Goal: Complete application form: Complete application form

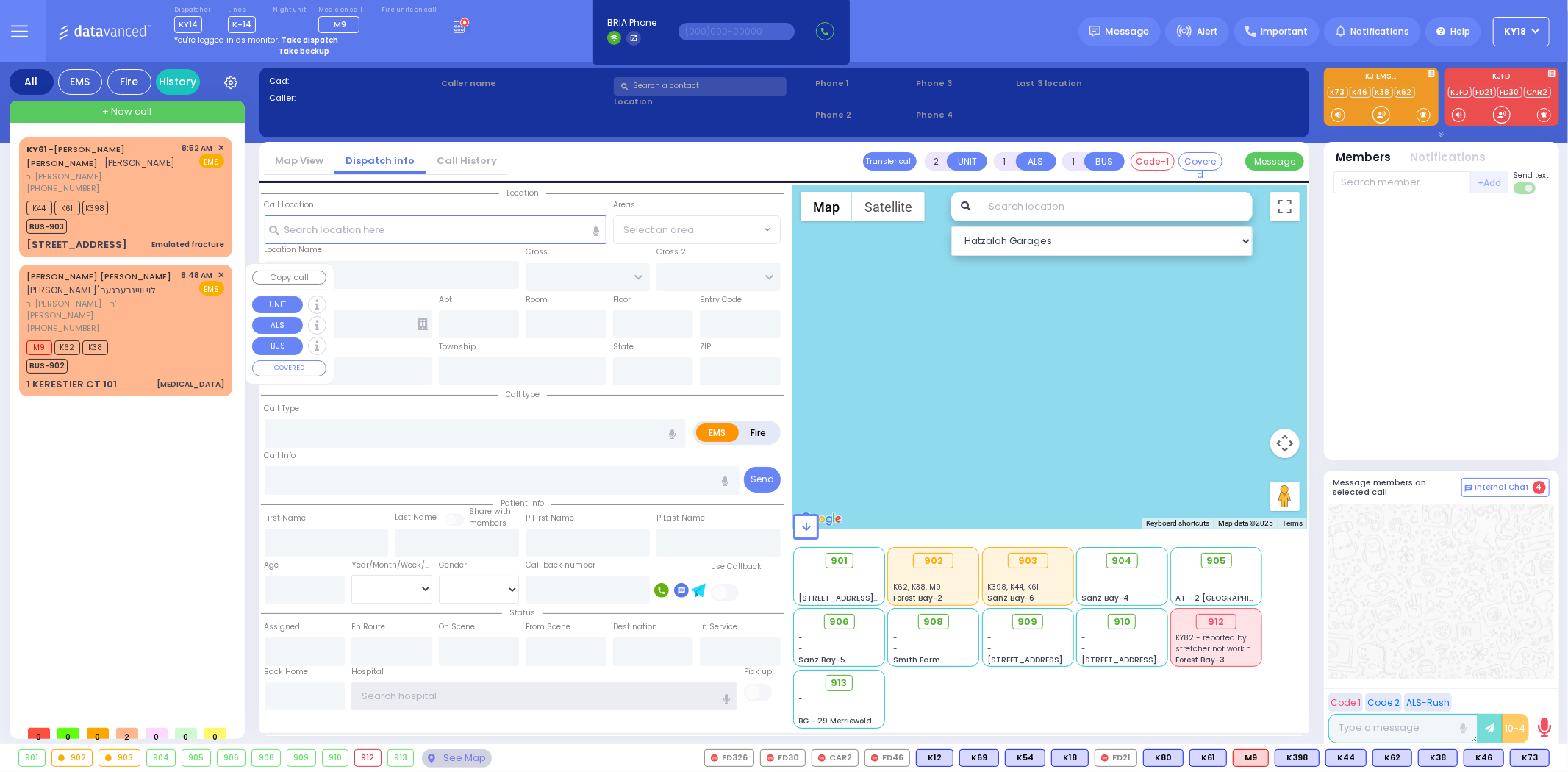
type input "ky18"
click at [169, 336] on div "M9 K62 K38 BUS-902" at bounding box center [125, 354] width 197 height 37
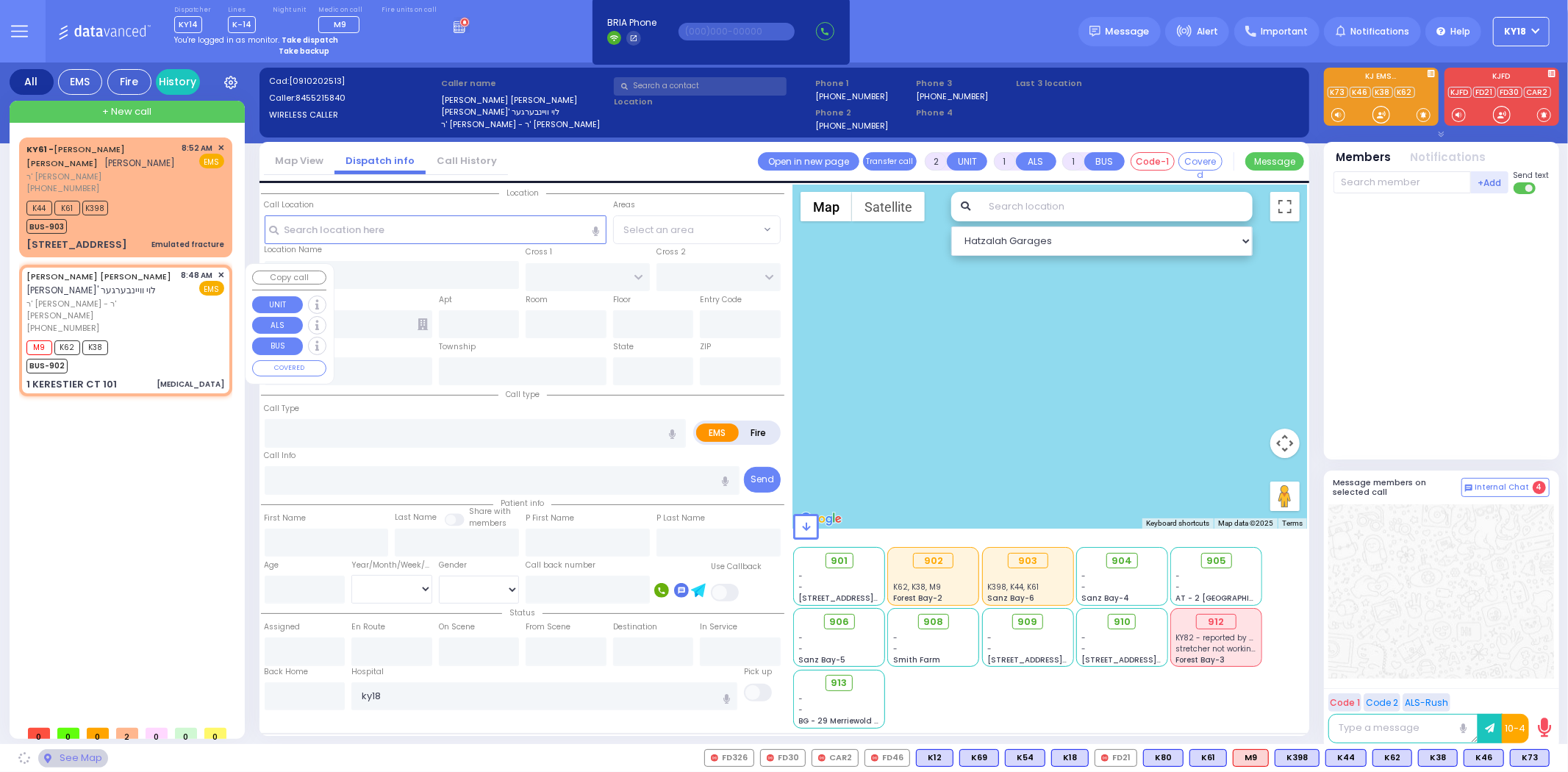
select select
type input "[MEDICAL_DATA]"
radio input "true"
type input "[PERSON_NAME] L."
type input "WEINBERGER"
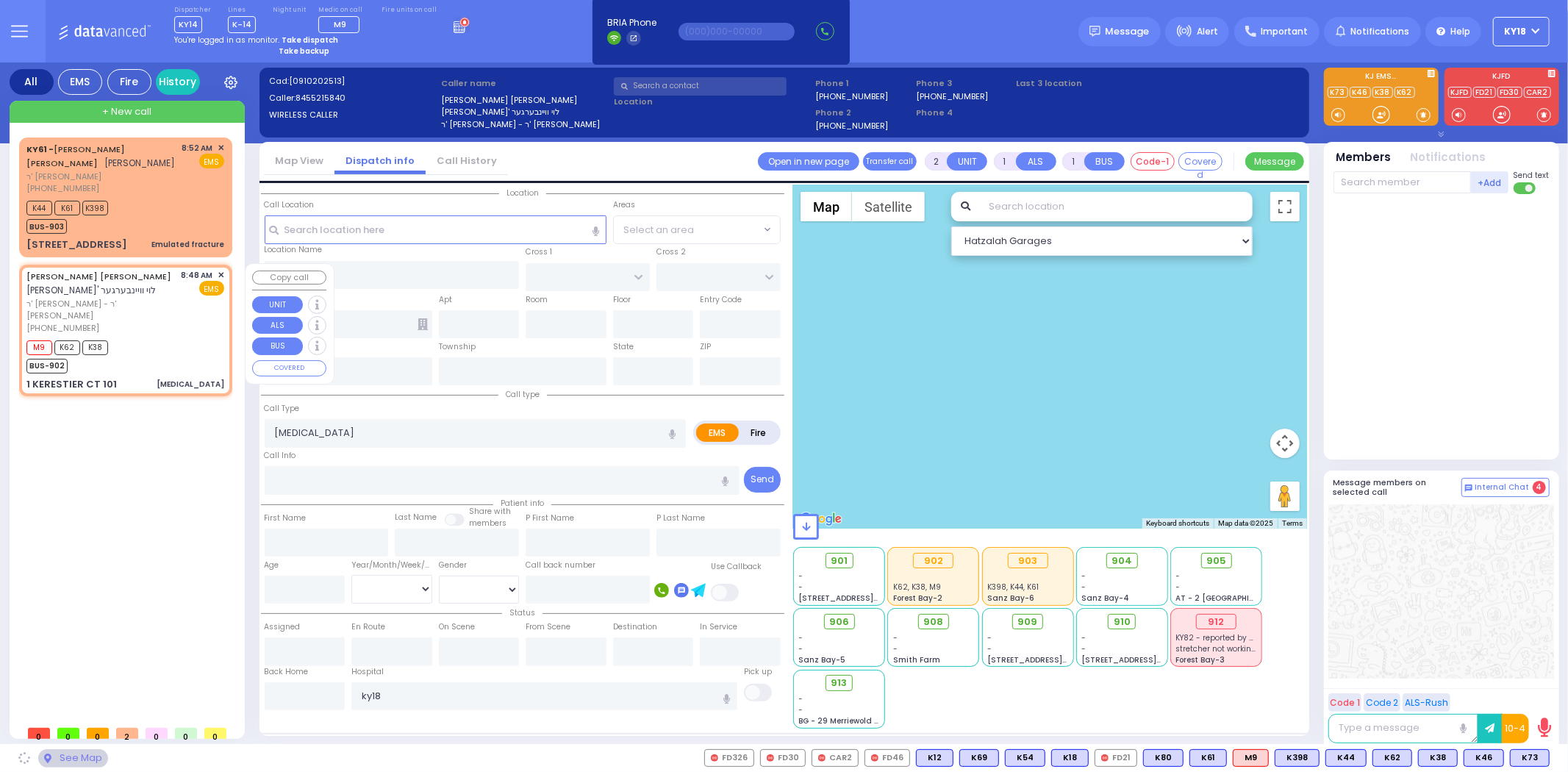
type input "20"
select select "Month"
type input "08:48"
type input "08:54"
select select "Hatzalah Garages"
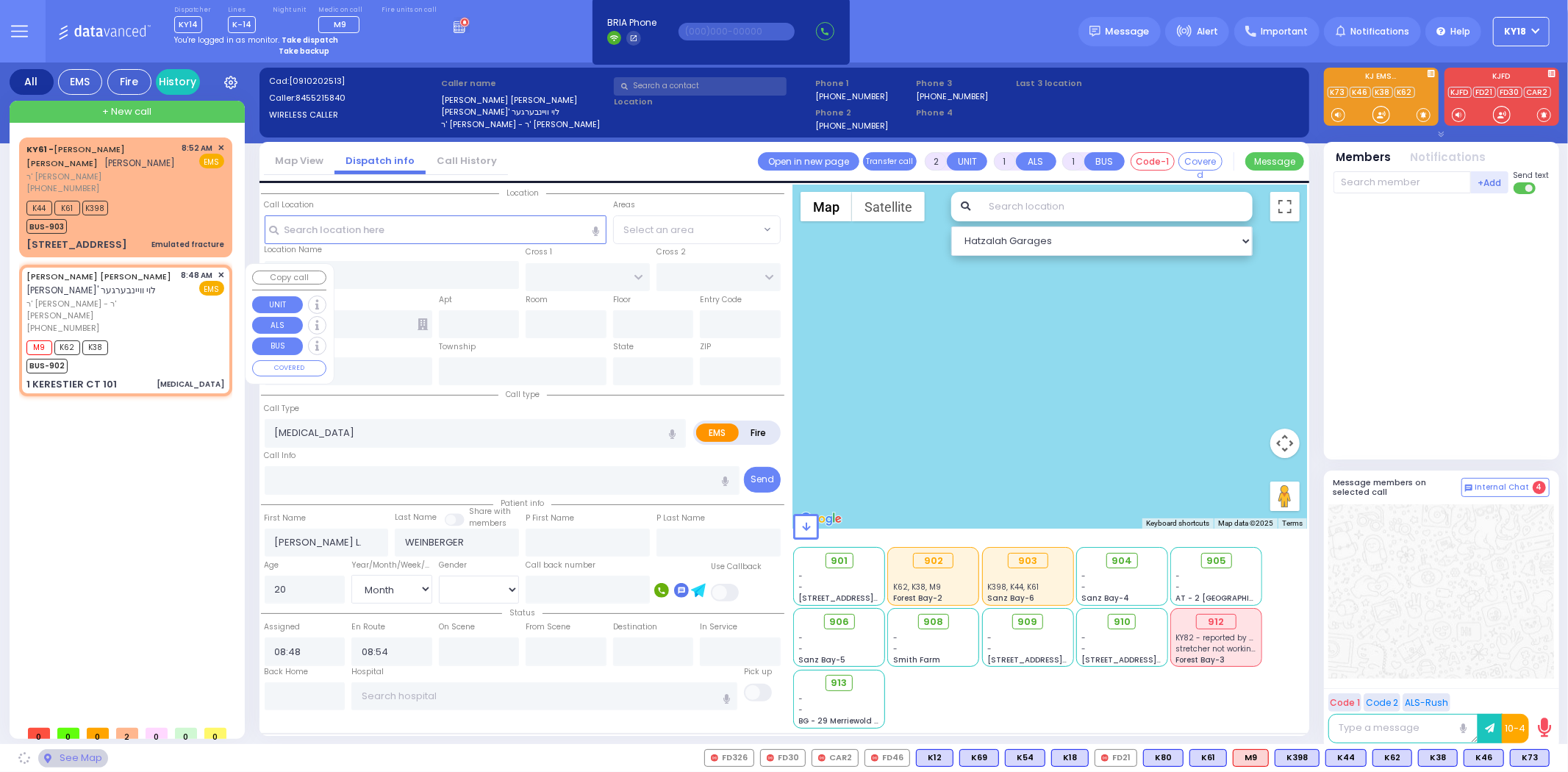
type input "KAHAN DR"
type input "GETZIL BERGER BLVD"
type input "1 KERESTIER CT"
type input "101"
type input "[PERSON_NAME]"
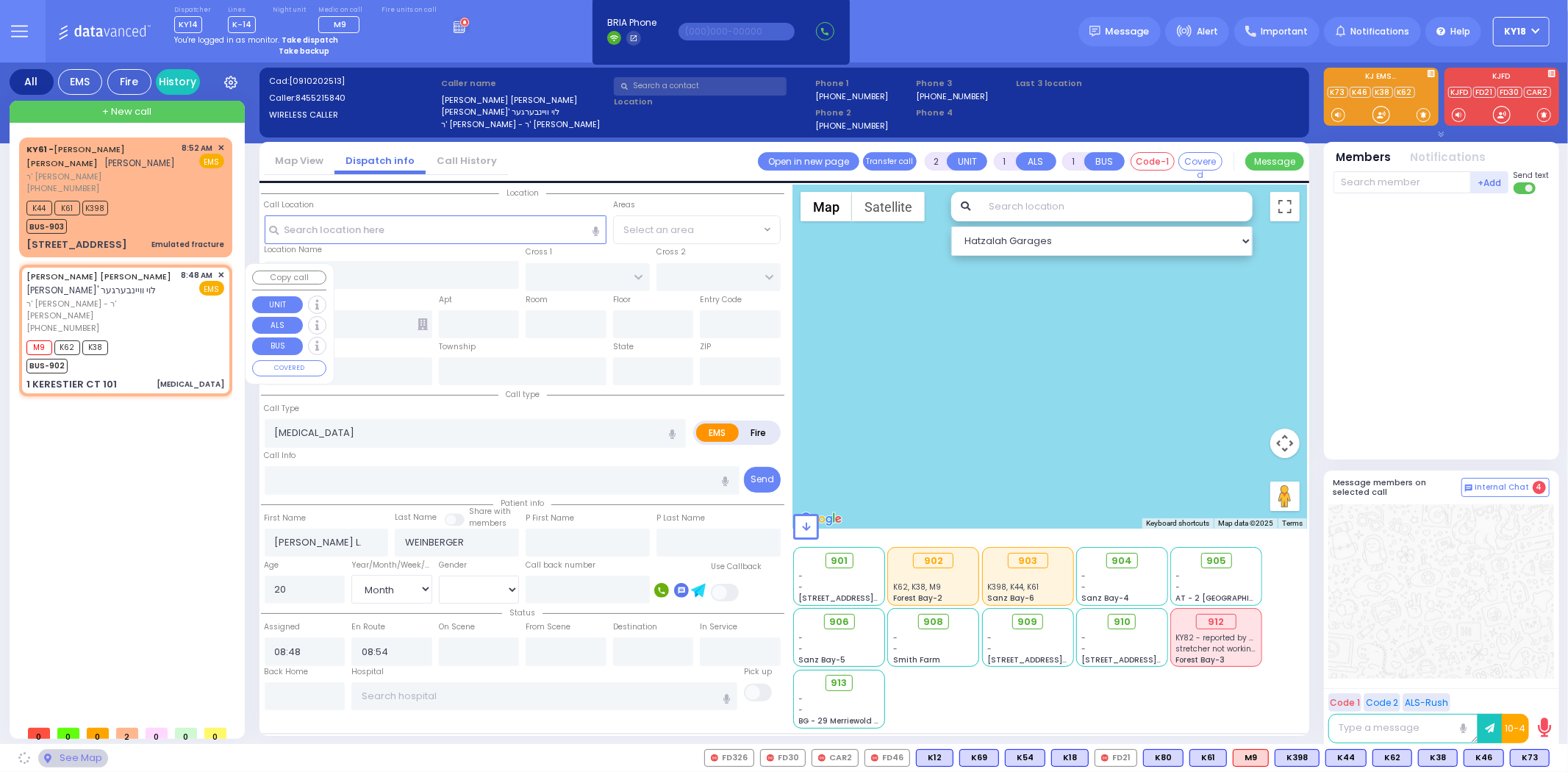
type input "[US_STATE]"
type input "10950"
select select "SECTION 4"
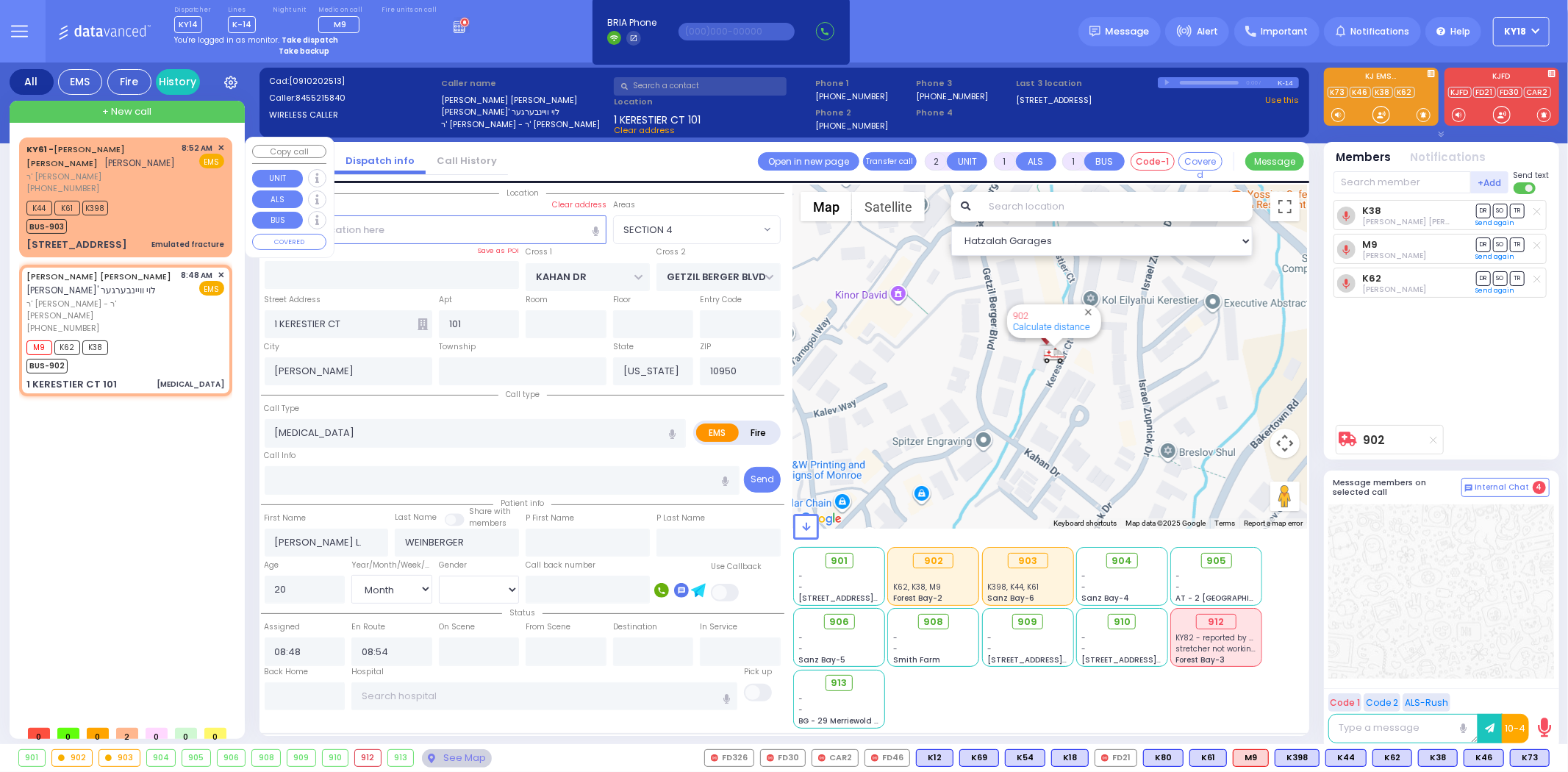
click at [150, 226] on div "K44 K61 K398 BUS-903" at bounding box center [125, 215] width 197 height 37
select select
type input "Emulated fracture"
radio input "true"
type input "[PERSON_NAME]"
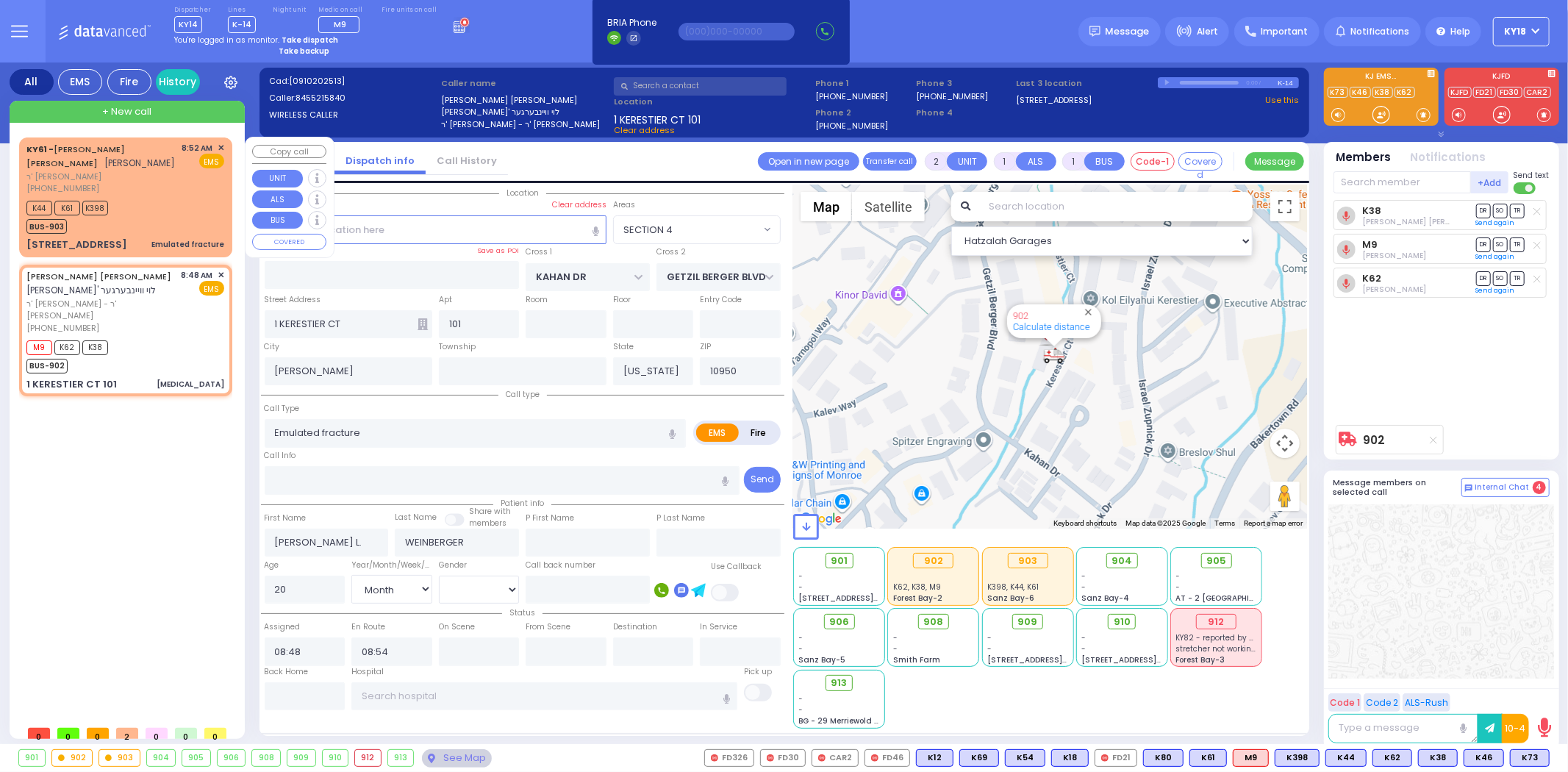
type input "[PERSON_NAME]"
select select
type input "08:52"
select select "Hatzalah Garages"
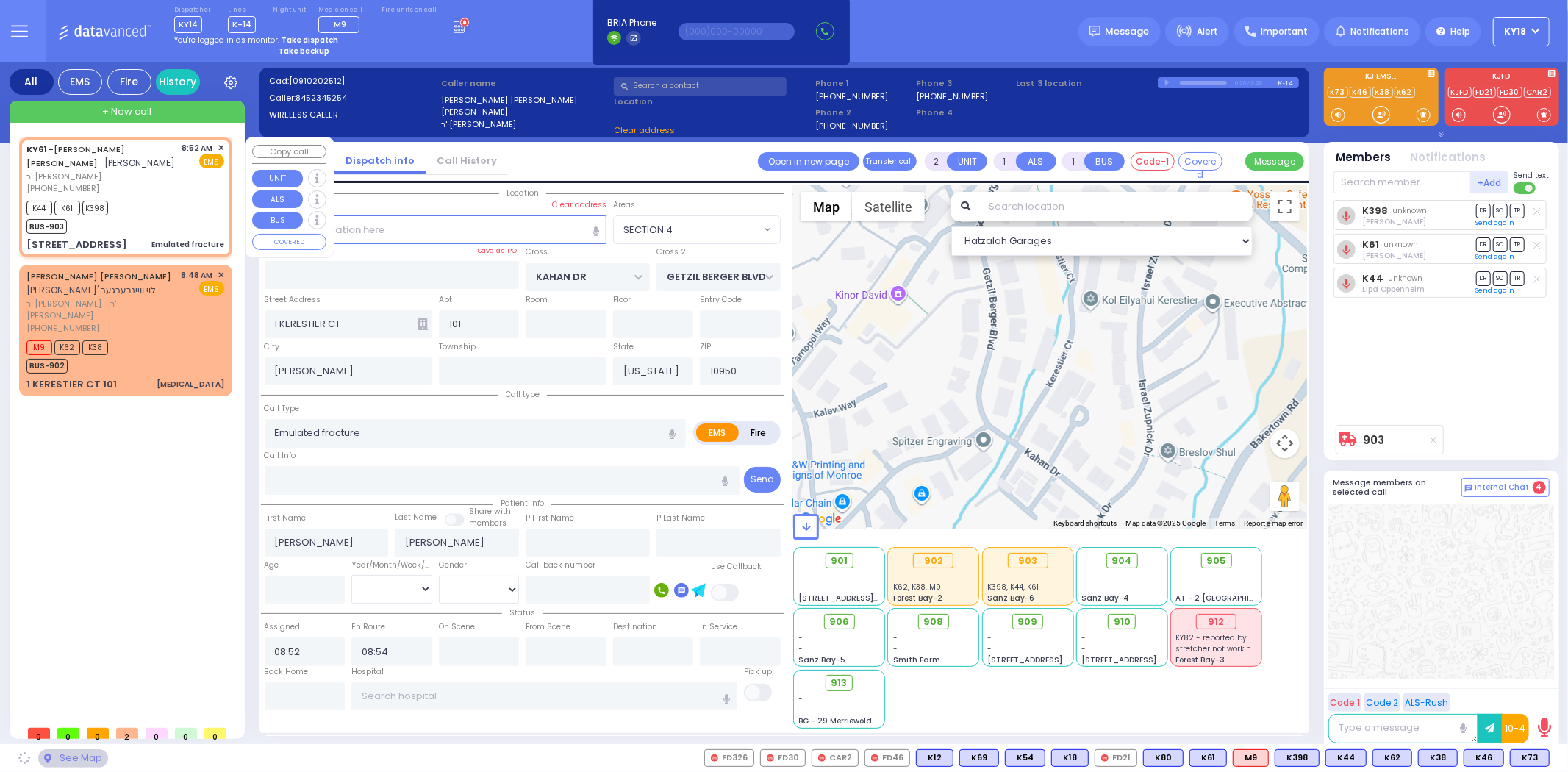
type input "QUICKWAY RD"
type input "SHINEV COURT"
type input "11 VAN [PERSON_NAME] DR"
type input "202"
type input "Monroe"
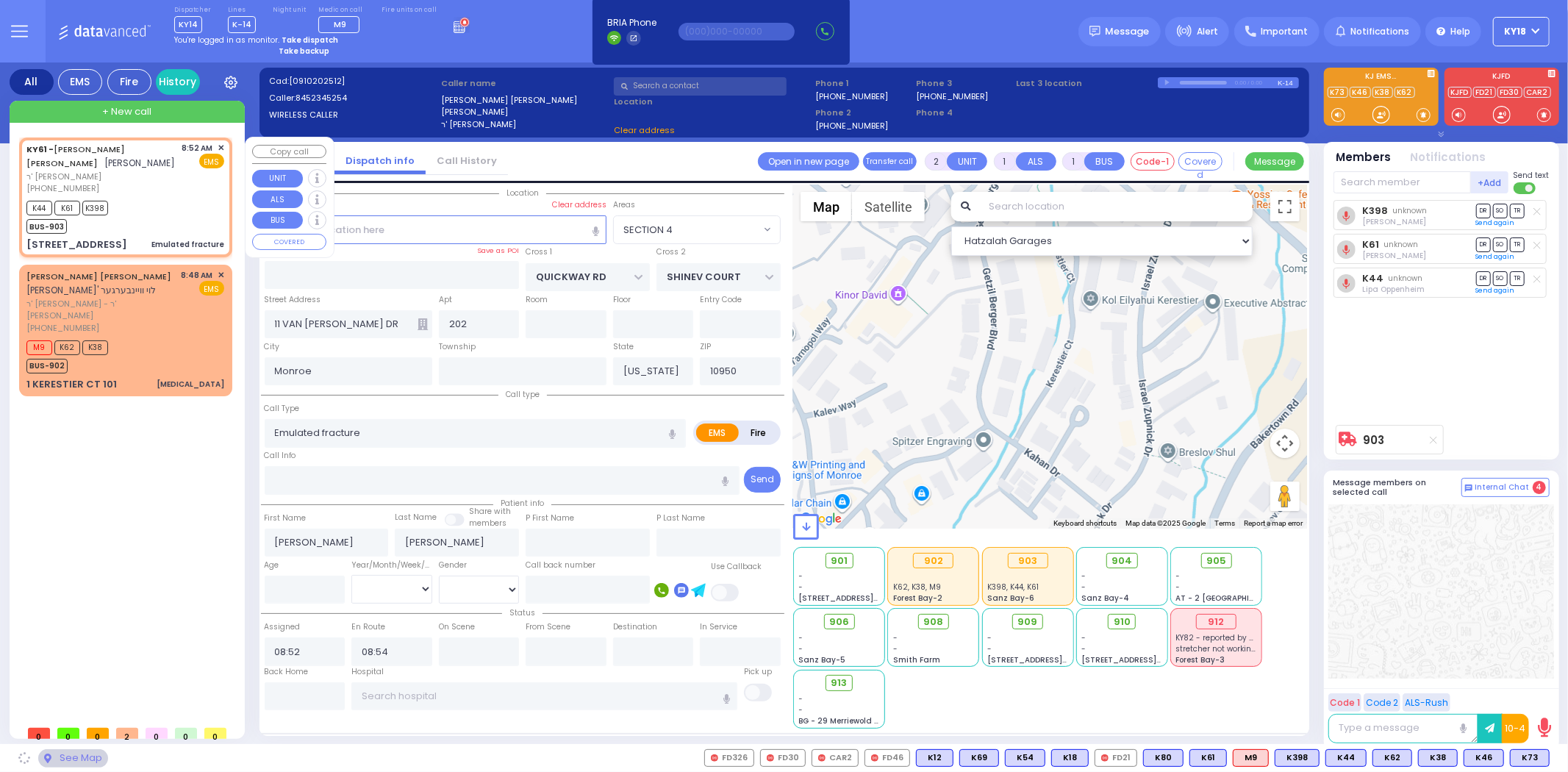
select select "SECTION 1"
